Goal: Book appointment/travel/reservation

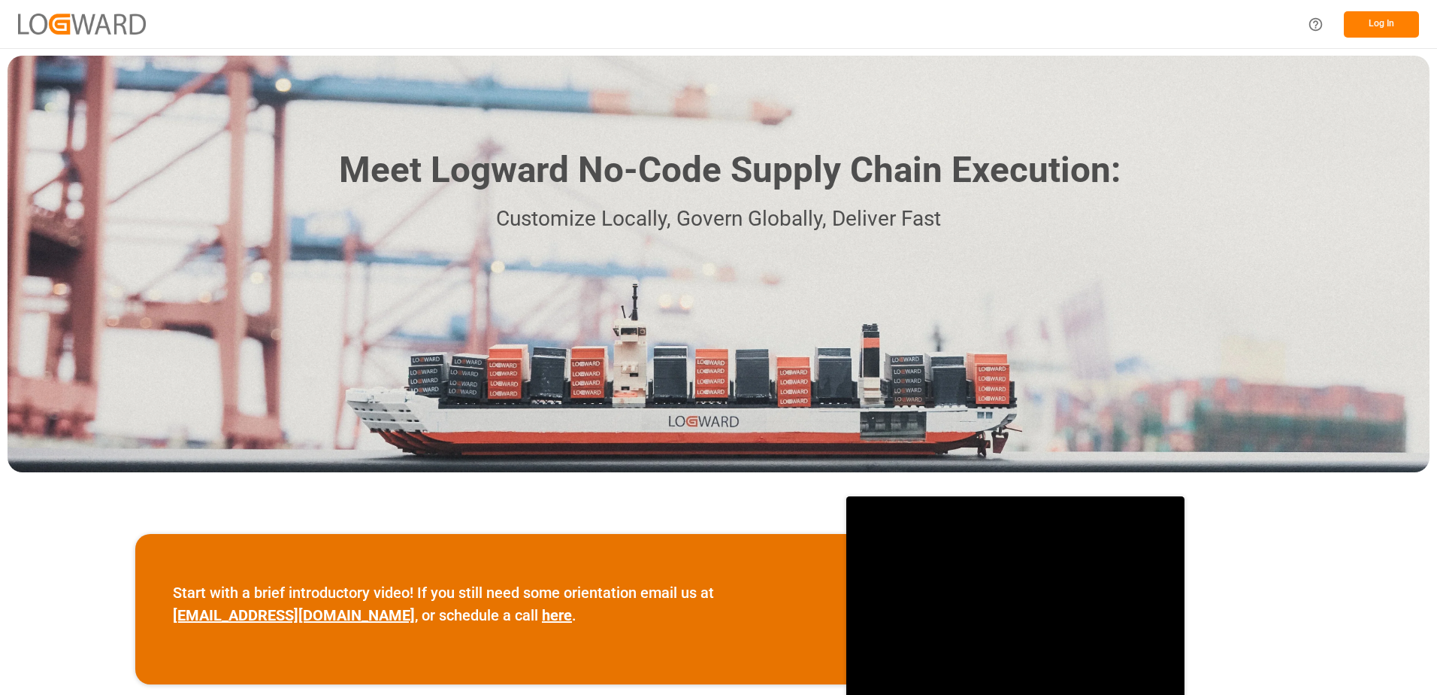
click at [1383, 21] on button "Log In" at bounding box center [1381, 24] width 75 height 26
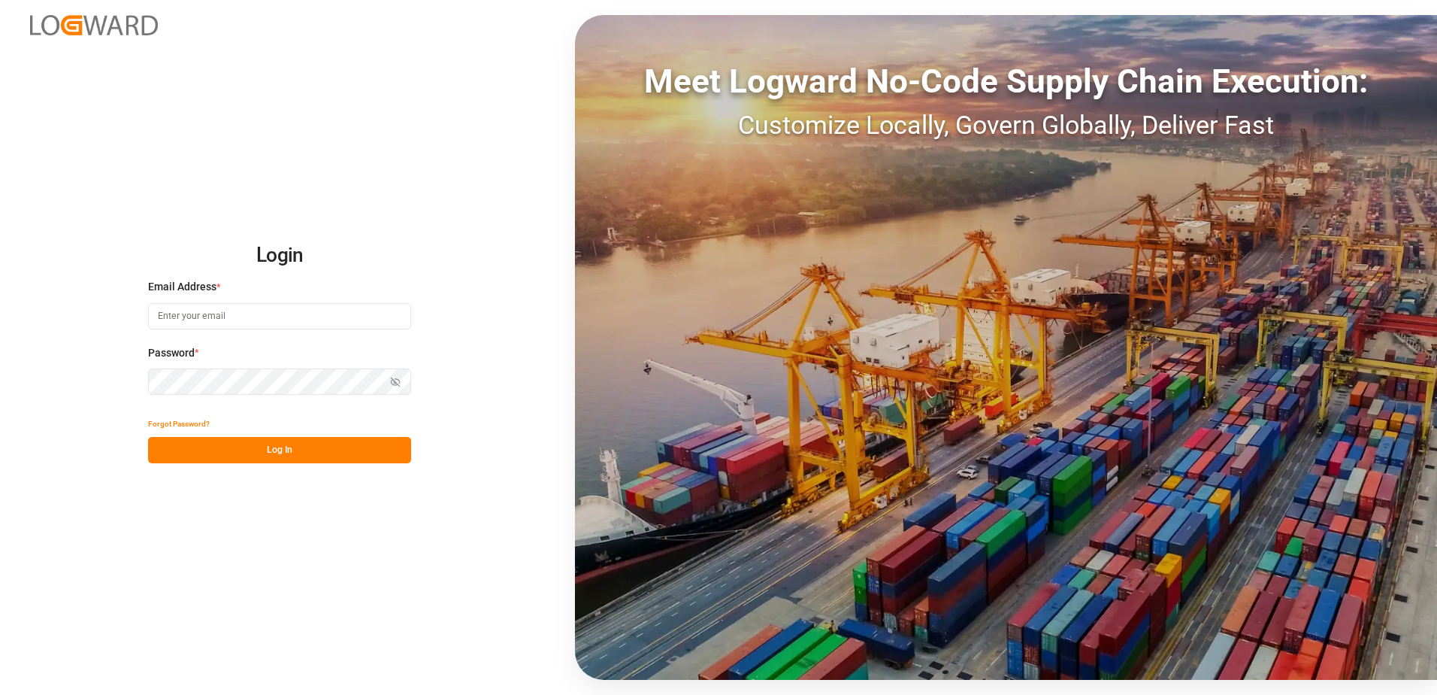
click at [345, 316] on input at bounding box center [279, 316] width 263 height 26
type input "[PERSON_NAME][EMAIL_ADDRESS][DOMAIN_NAME]"
click at [397, 378] on icon "button" at bounding box center [395, 382] width 11 height 11
click at [250, 438] on button "Log In" at bounding box center [279, 450] width 263 height 26
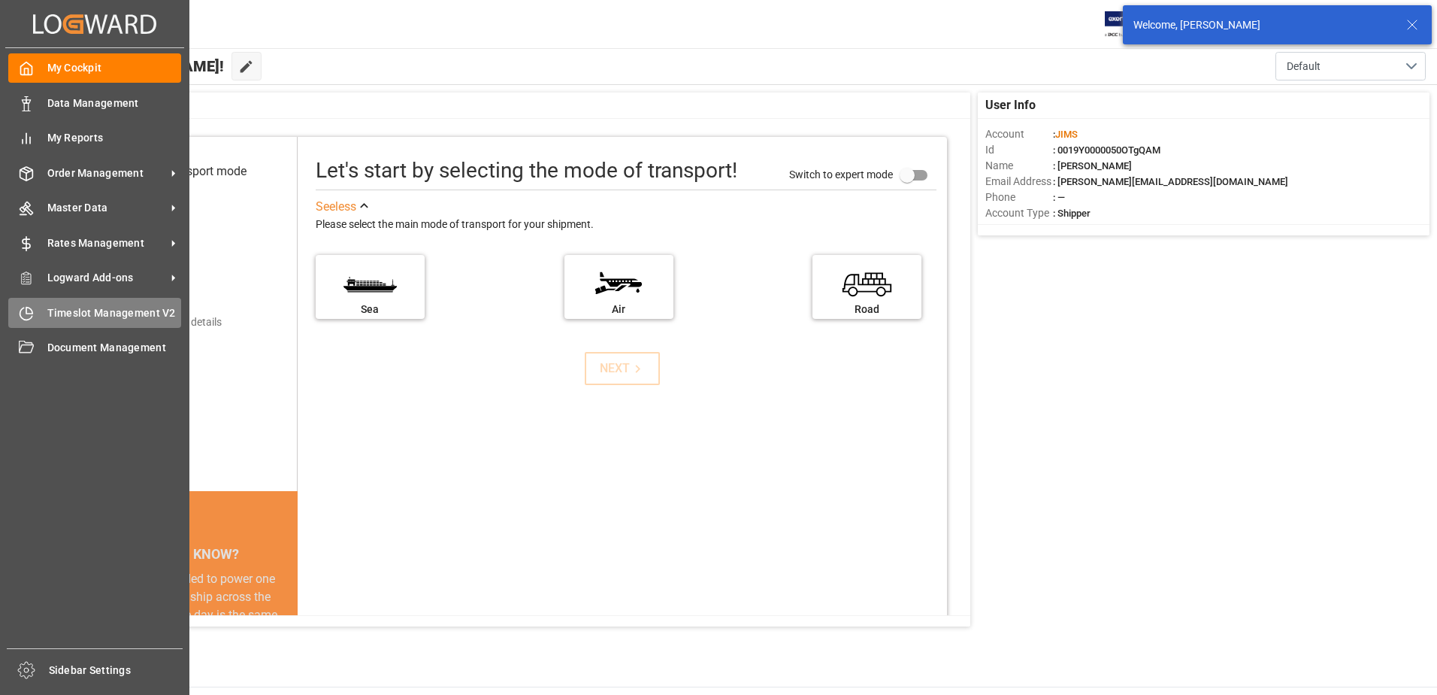
click at [41, 311] on div "Timeslot Management V2 Timeslot Management V2" at bounding box center [94, 312] width 173 height 29
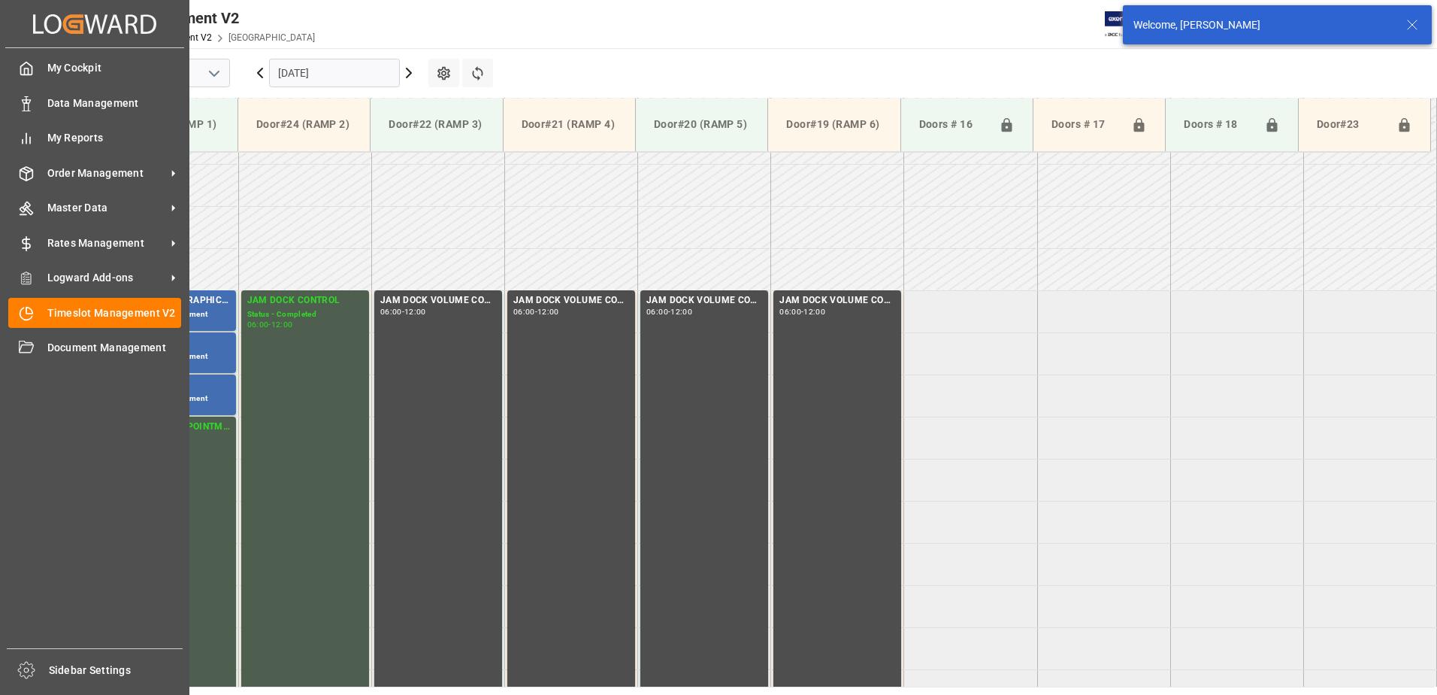
scroll to position [412, 0]
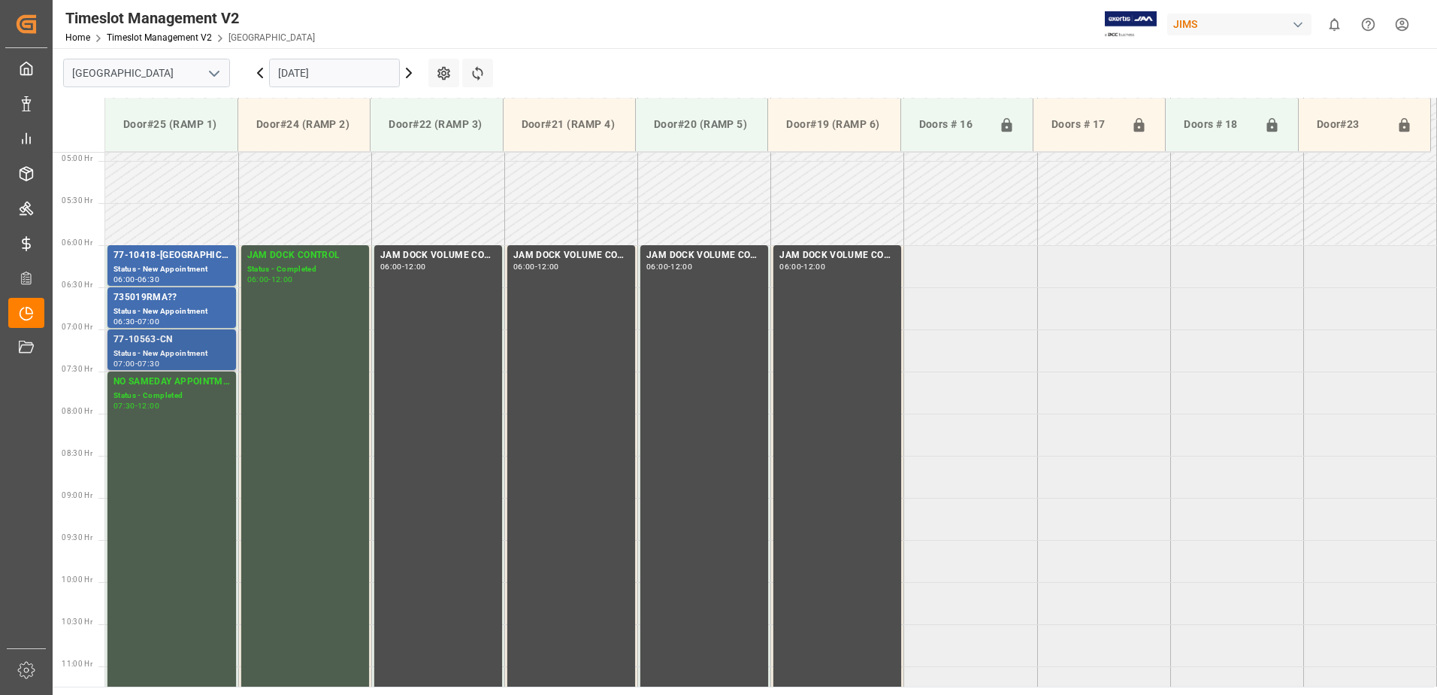
click at [186, 353] on div "Status - New Appointment" at bounding box center [172, 353] width 117 height 13
click at [211, 311] on div "Status - New Appointment" at bounding box center [172, 311] width 117 height 13
click at [215, 263] on div "Status - New Appointment" at bounding box center [172, 269] width 117 height 13
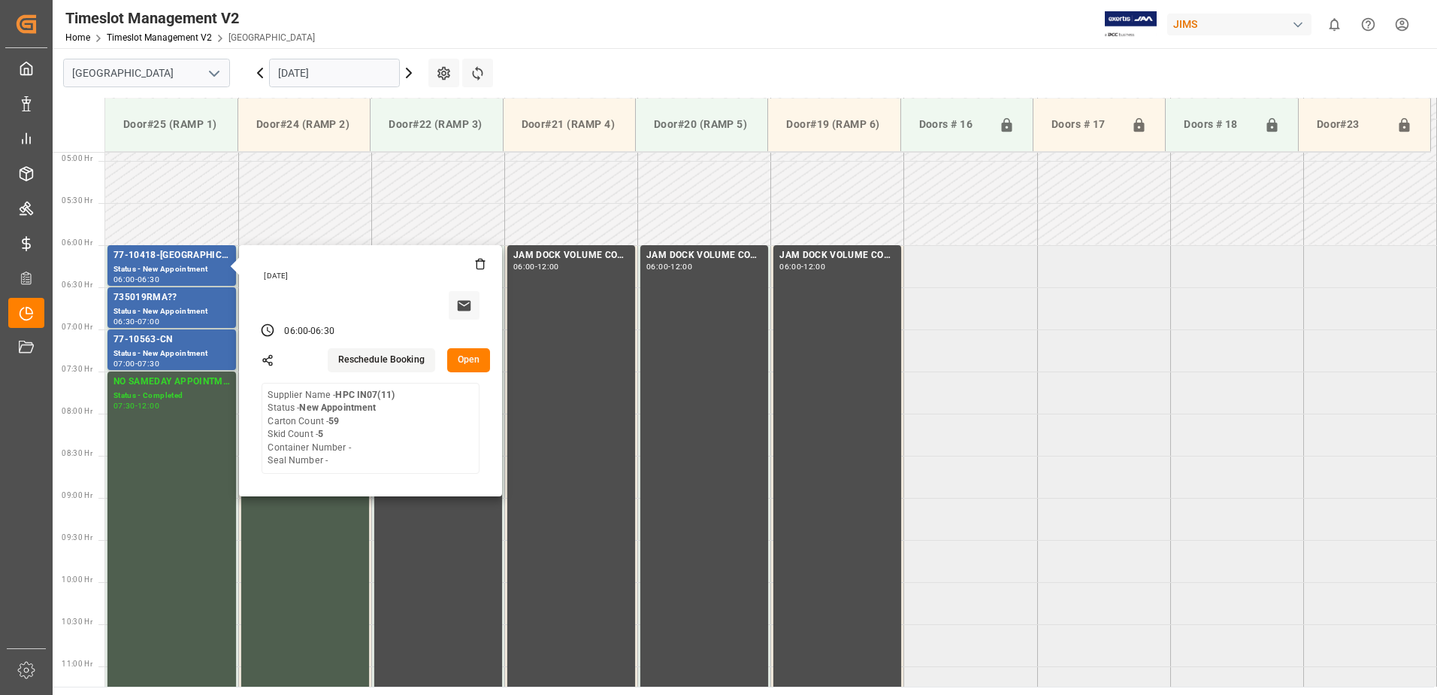
click at [365, 71] on input "[DATE]" at bounding box center [334, 73] width 131 height 29
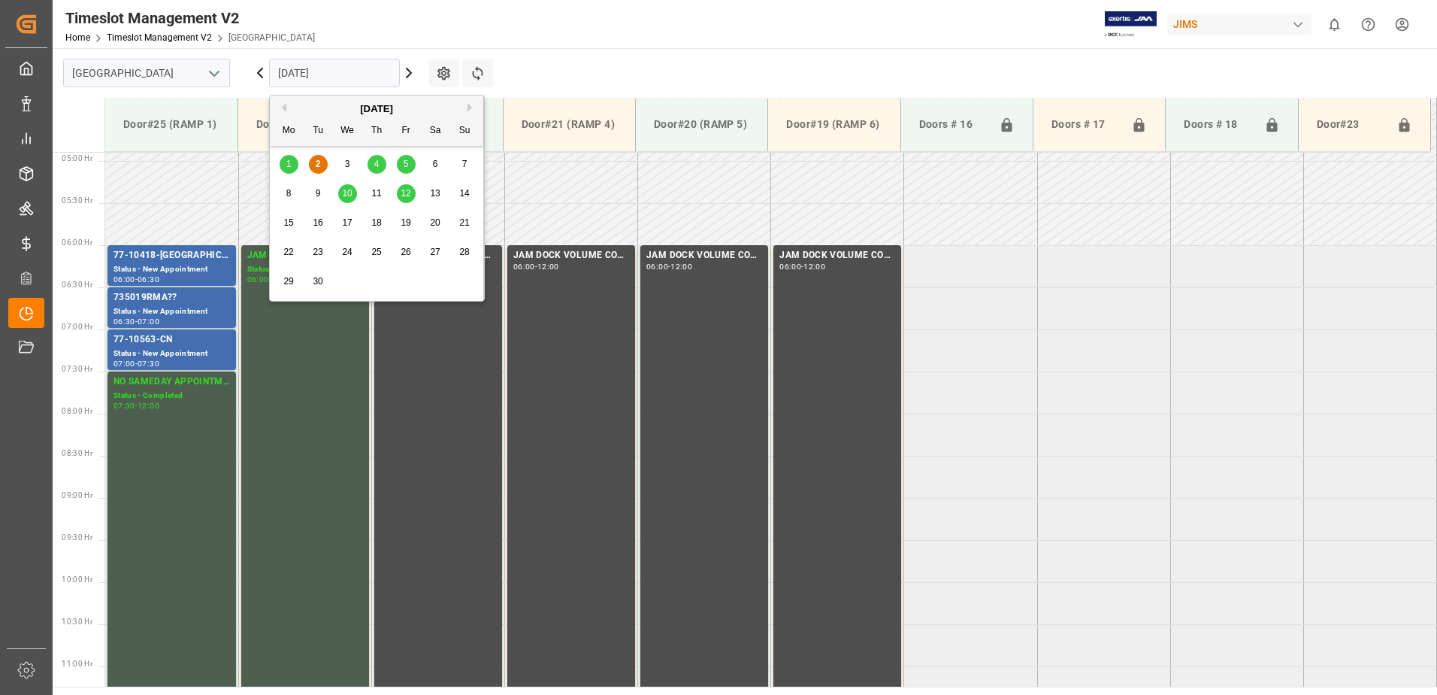
click at [380, 164] on div "4" at bounding box center [377, 165] width 19 height 18
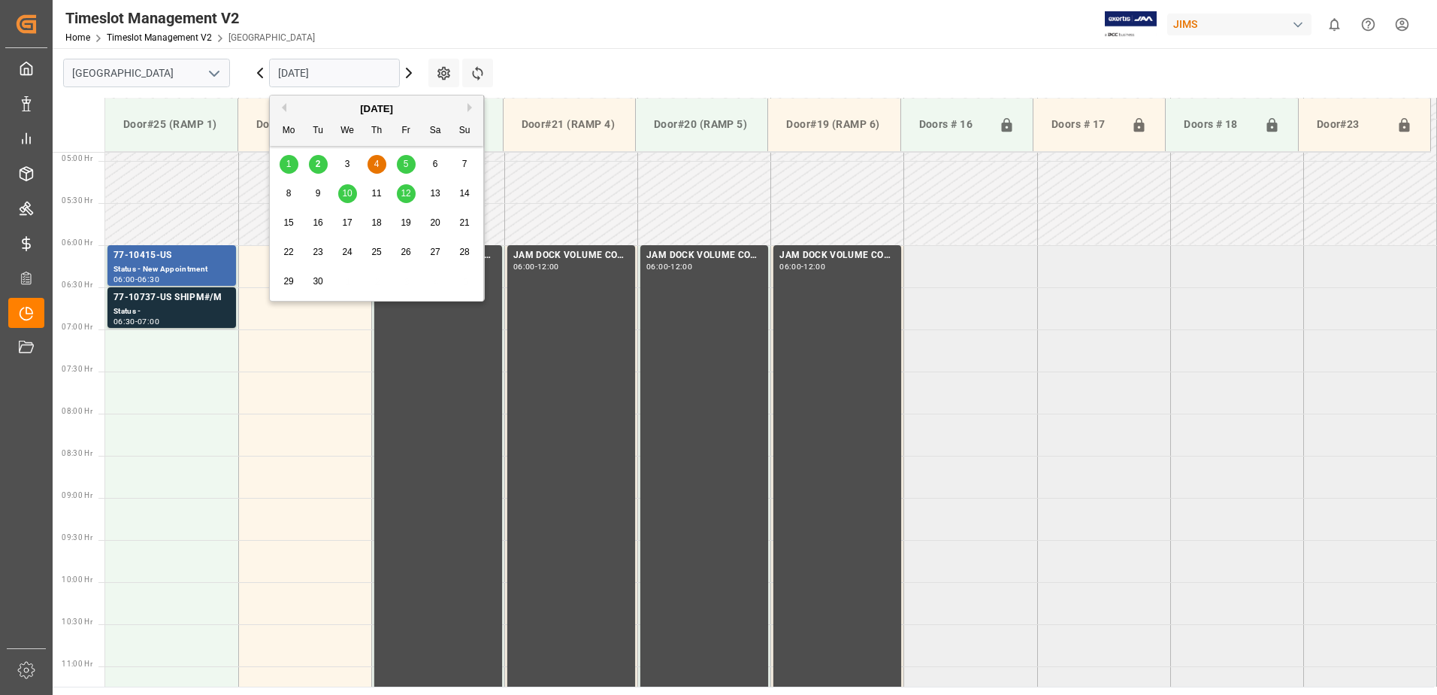
click at [359, 65] on input "[DATE]" at bounding box center [334, 73] width 131 height 29
click at [402, 162] on div "5" at bounding box center [406, 165] width 19 height 18
click at [346, 72] on input "[DATE]" at bounding box center [334, 73] width 131 height 29
click at [318, 165] on span "2" at bounding box center [318, 164] width 5 height 11
